Goal: Information Seeking & Learning: Check status

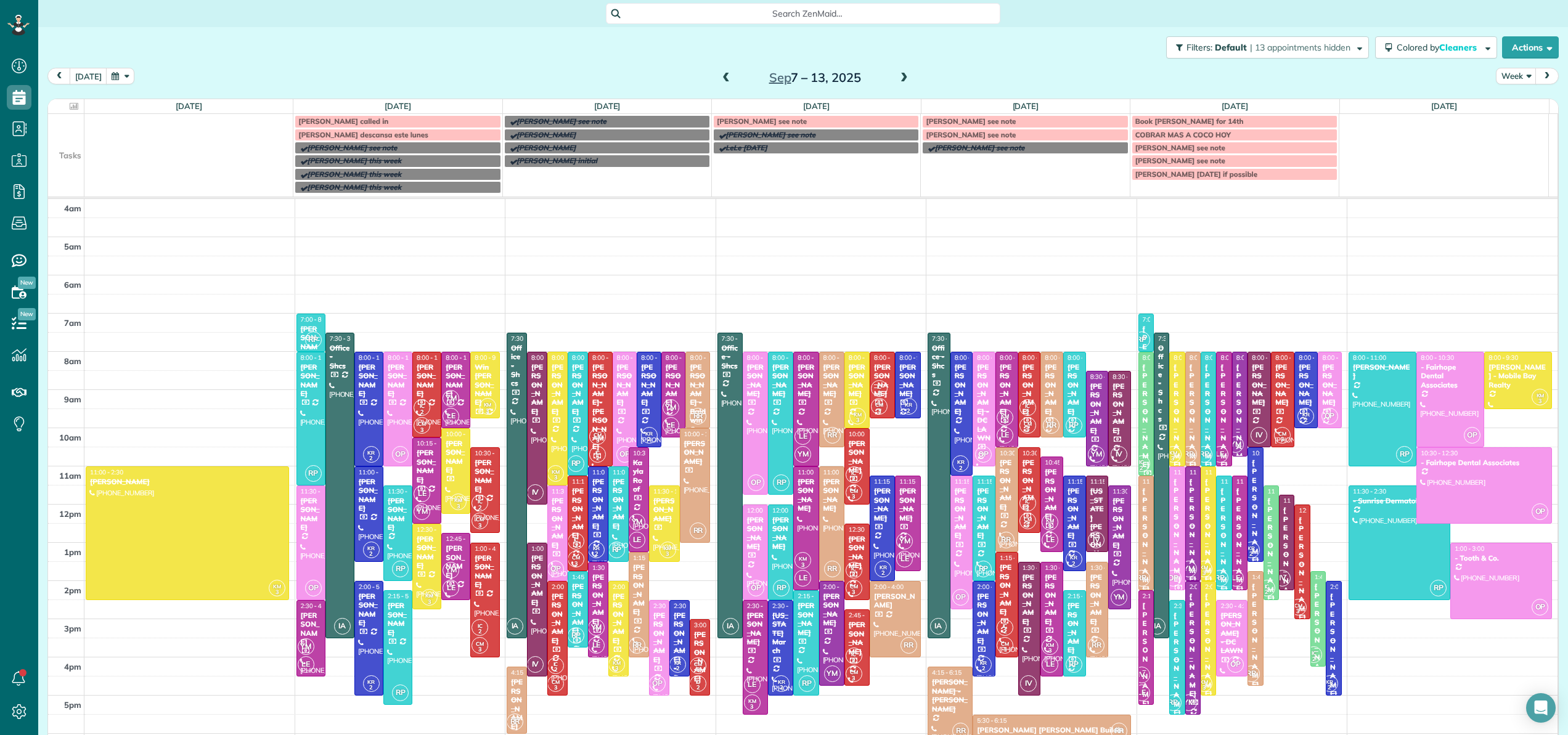
scroll to position [96, 0]
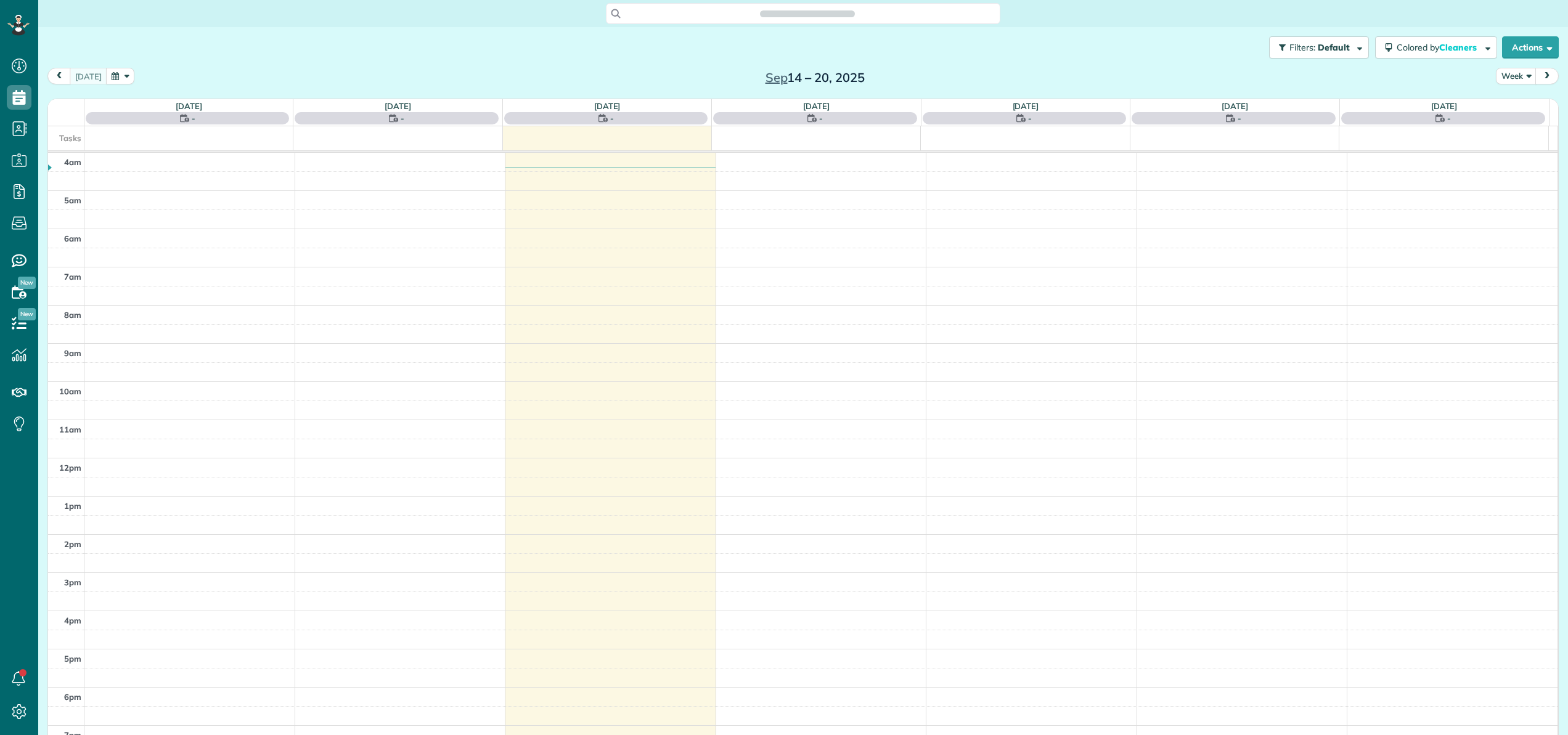
scroll to position [89, 0]
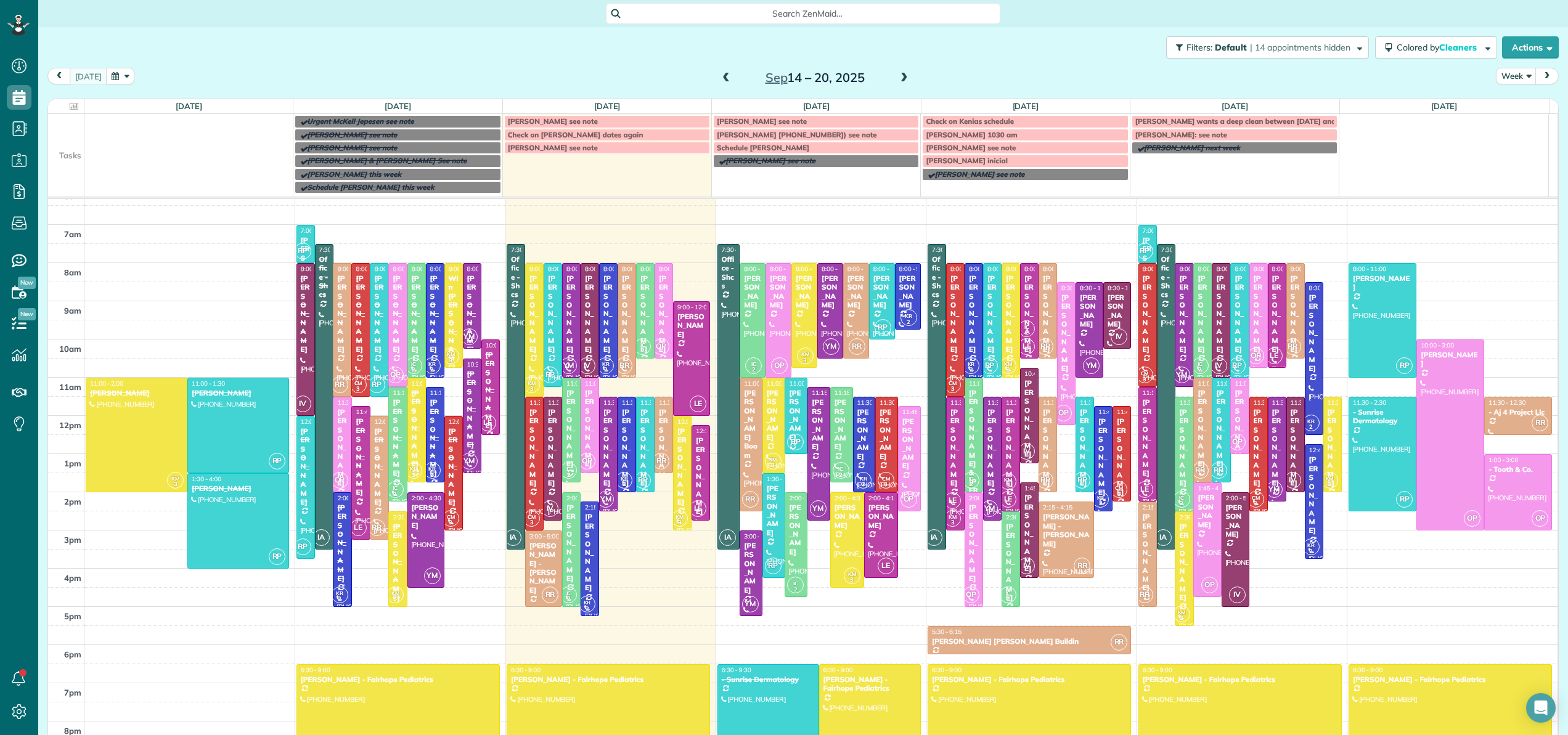
click at [722, 84] on span at bounding box center [726, 77] width 14 height 18
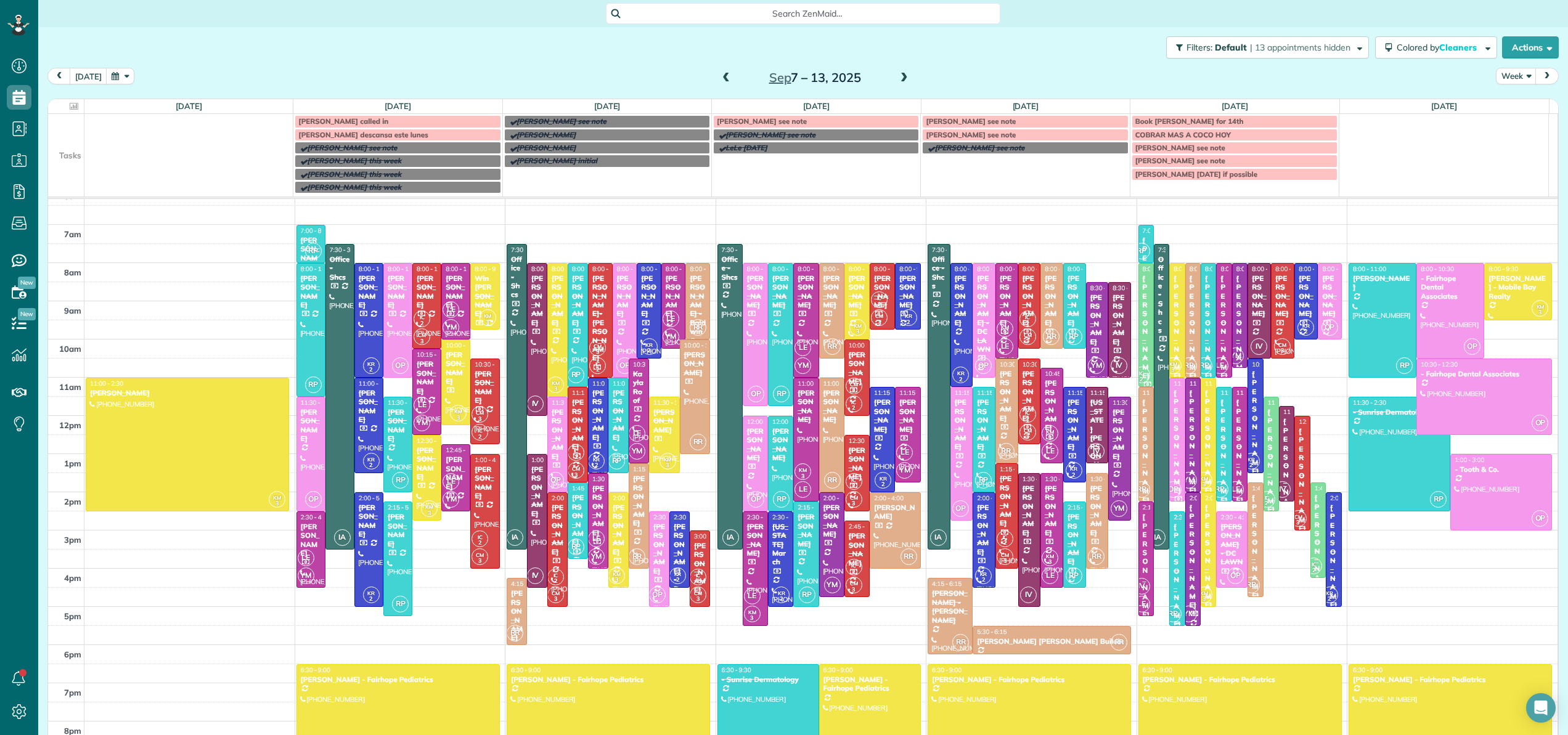
click at [1170, 601] on div at bounding box center [1176, 569] width 14 height 114
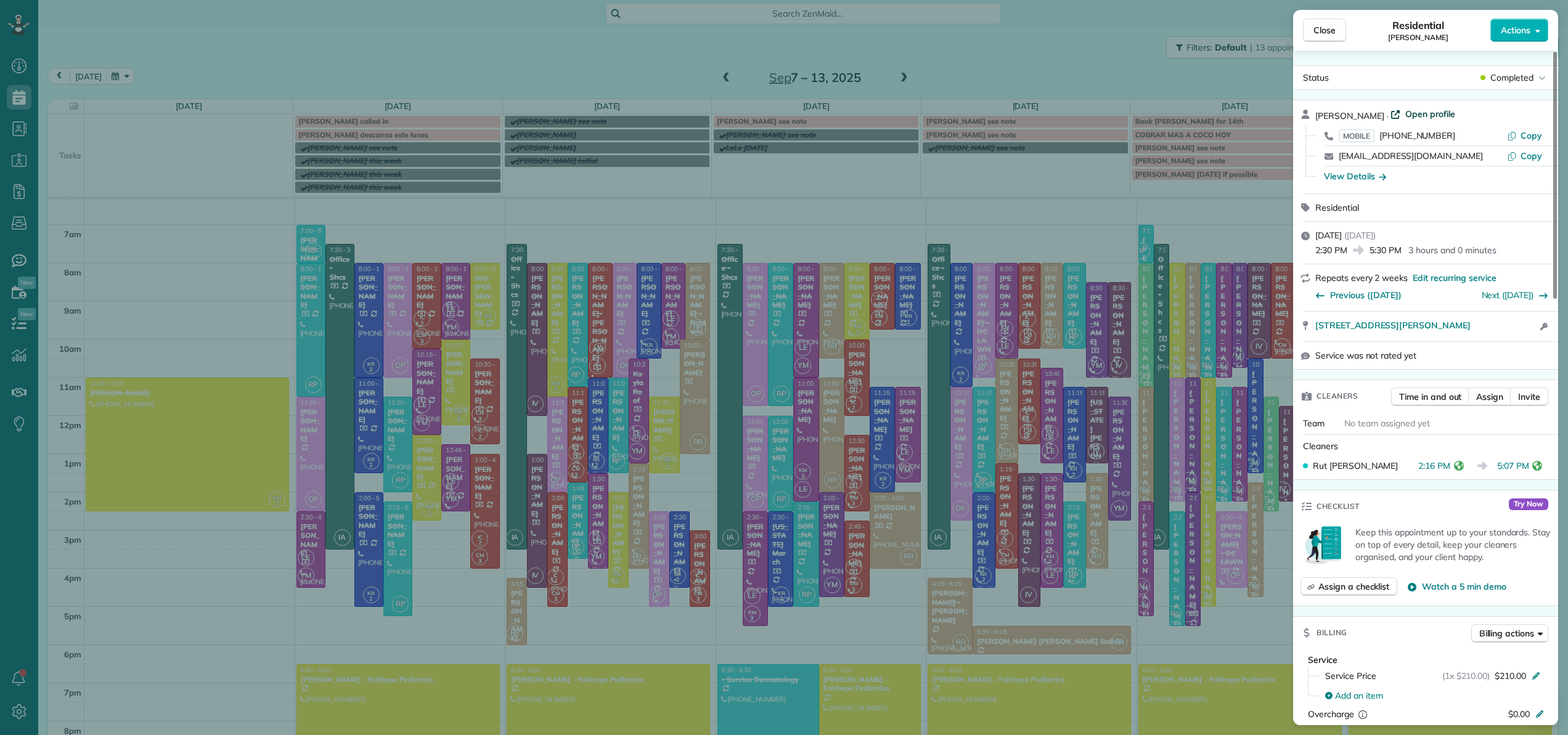
click at [1420, 113] on span "Open profile" at bounding box center [1430, 114] width 50 height 12
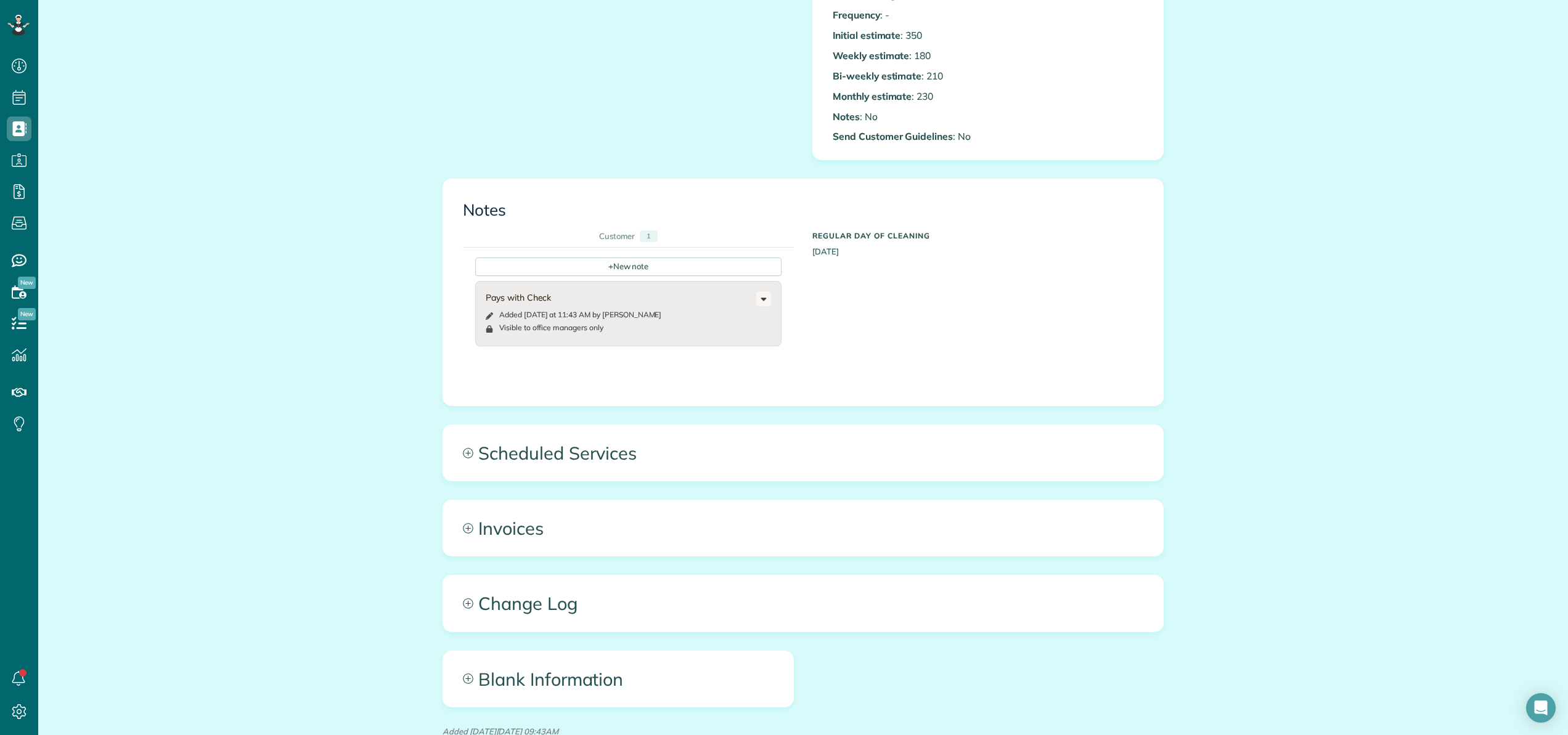
scroll to position [549, 0]
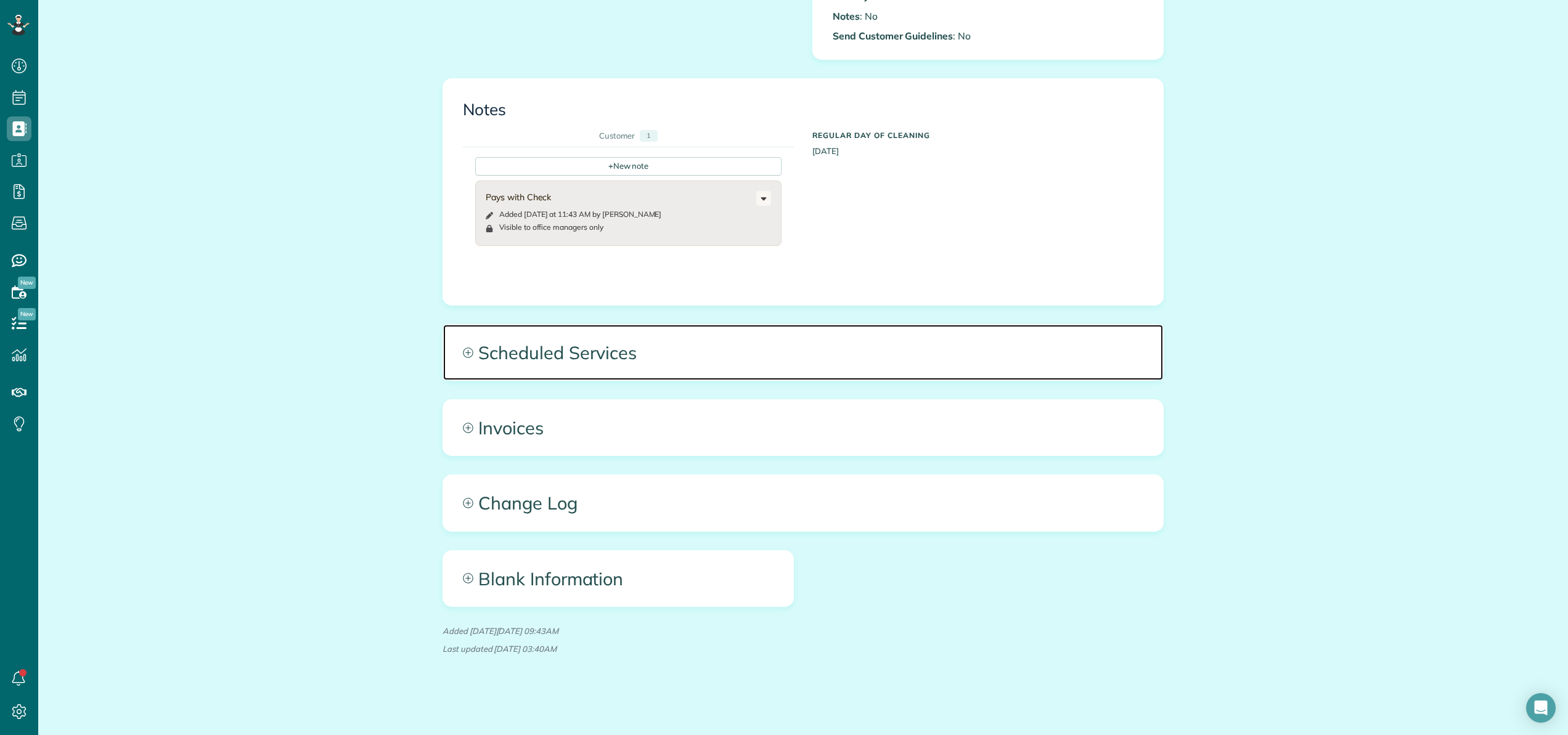
click at [589, 354] on span "Scheduled Services" at bounding box center [803, 352] width 720 height 55
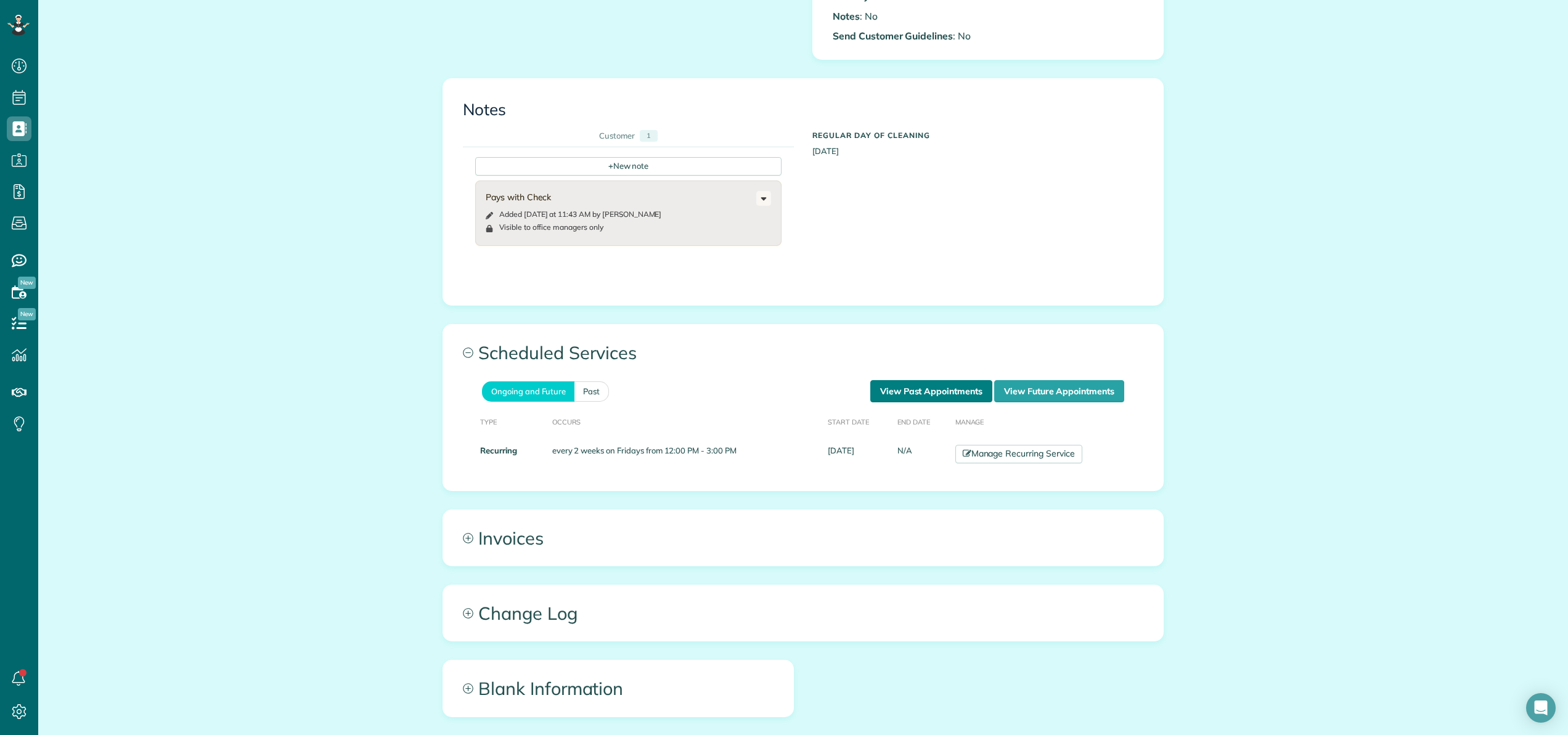
click at [900, 394] on link "View Past Appointments" at bounding box center [931, 392] width 122 height 22
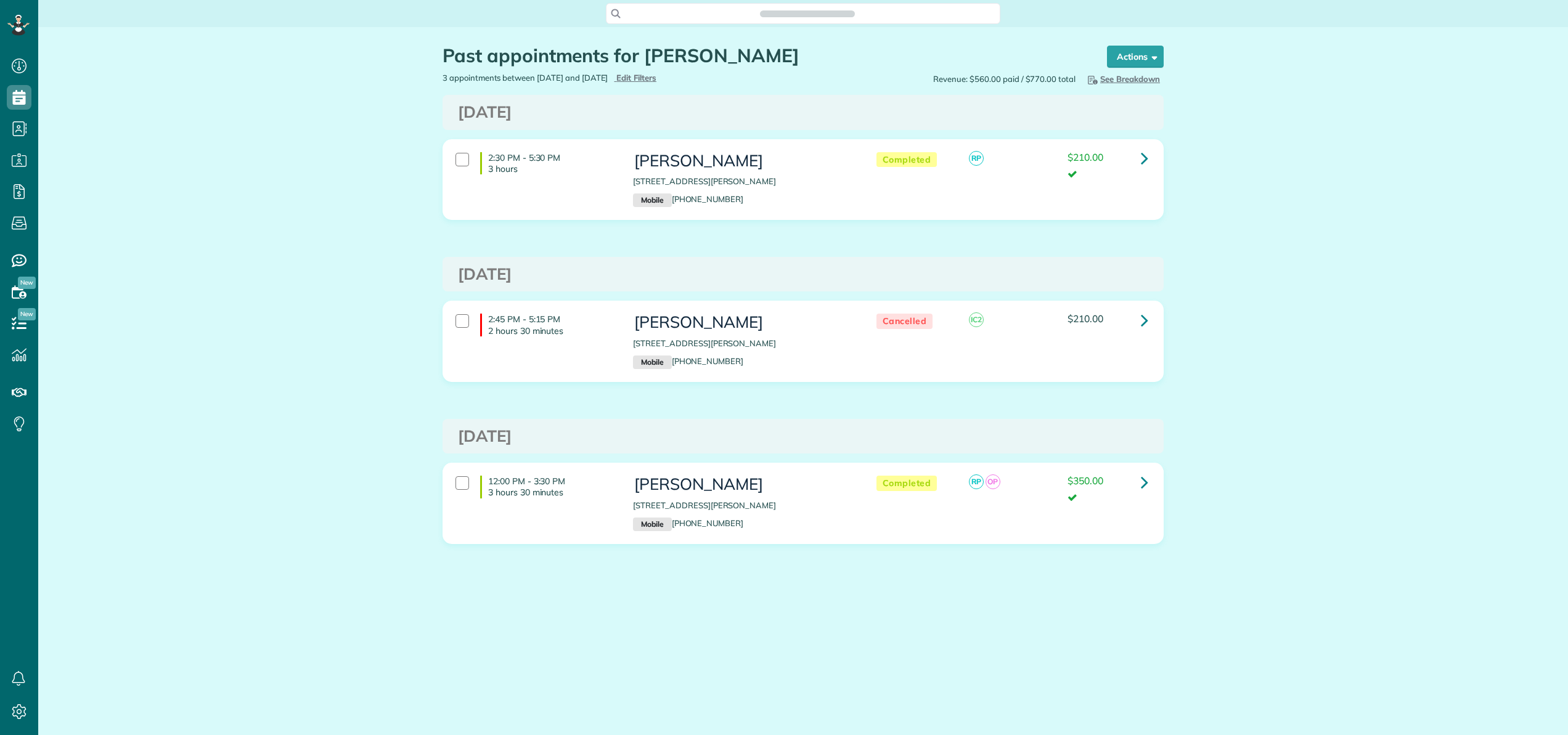
scroll to position [5, 5]
click at [1144, 159] on icon at bounding box center [1145, 158] width 8 height 22
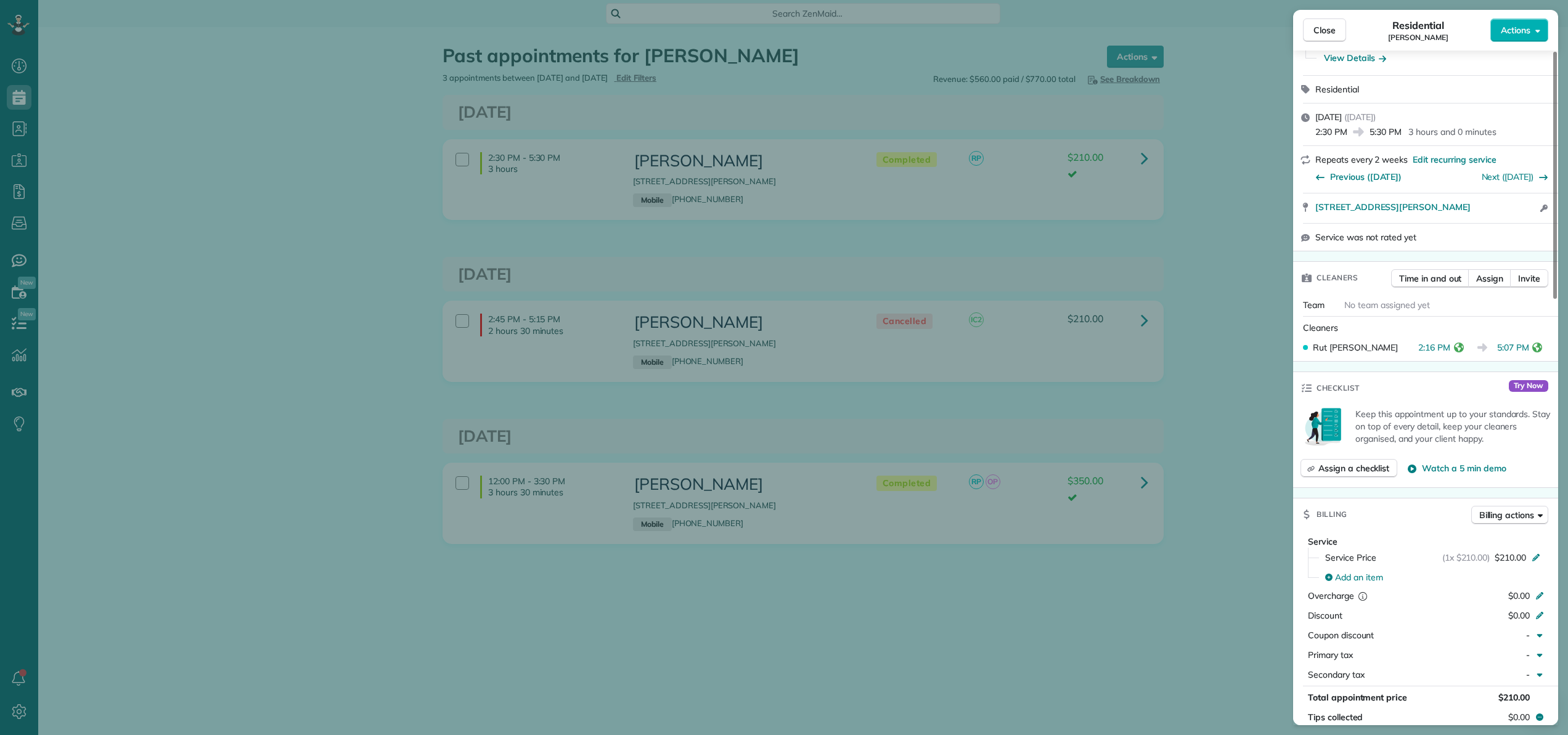
scroll to position [134, 0]
